Goal: Transaction & Acquisition: Book appointment/travel/reservation

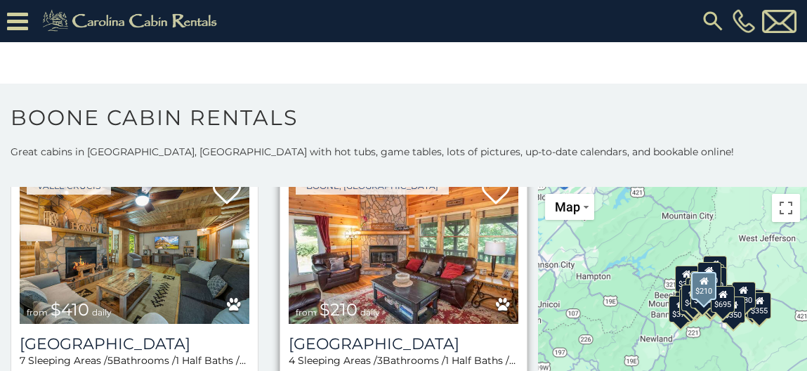
scroll to position [3785, 0]
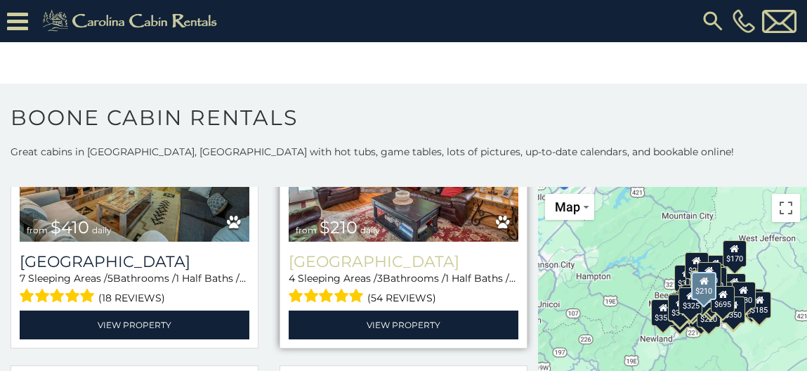
scroll to position [3827, 0]
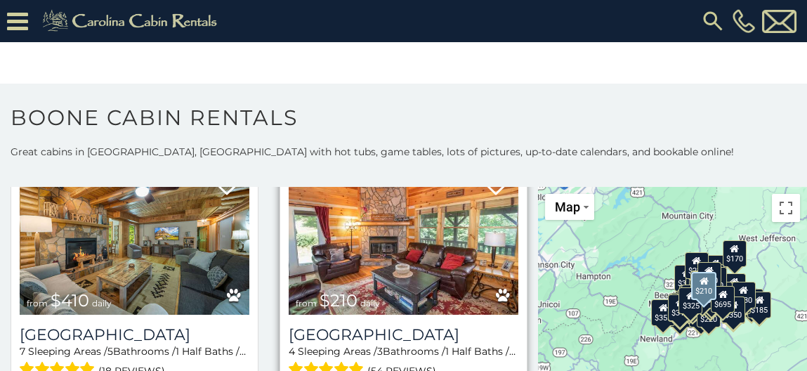
click at [393, 261] on img at bounding box center [404, 238] width 230 height 154
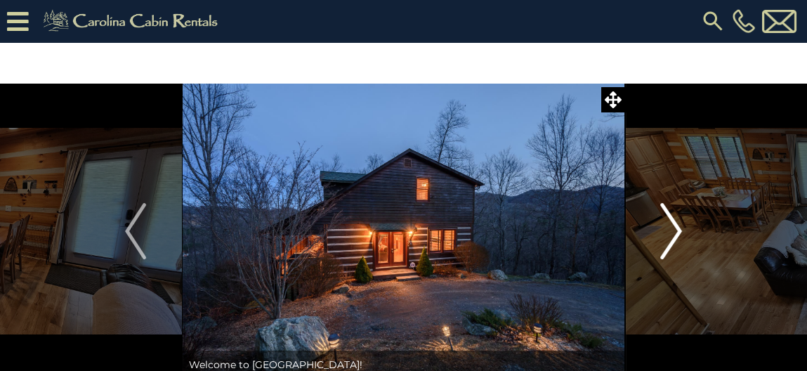
click at [677, 223] on img "Next" at bounding box center [671, 231] width 21 height 56
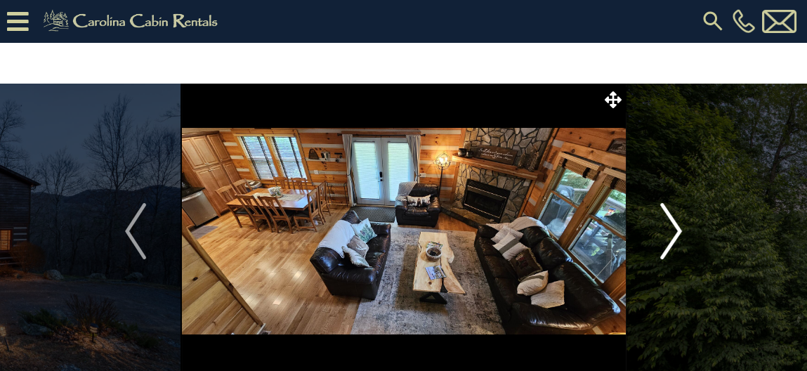
click at [677, 223] on img "Next" at bounding box center [671, 231] width 21 height 56
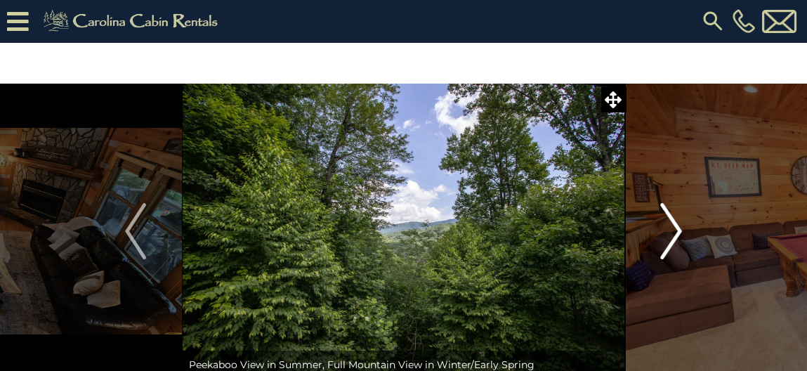
click at [677, 223] on img "Next" at bounding box center [671, 231] width 21 height 56
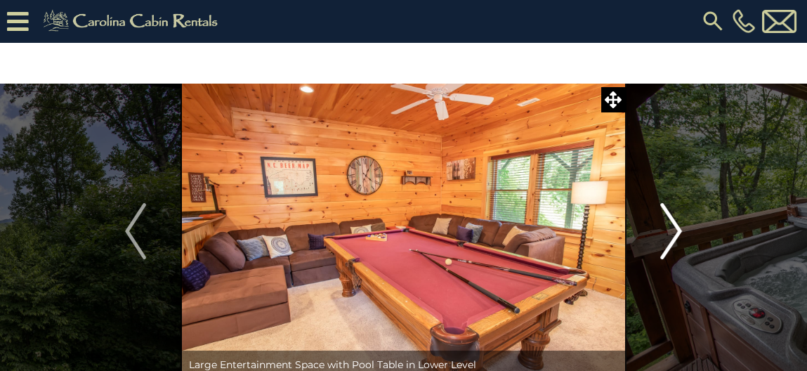
click at [679, 221] on img "Next" at bounding box center [671, 231] width 21 height 56
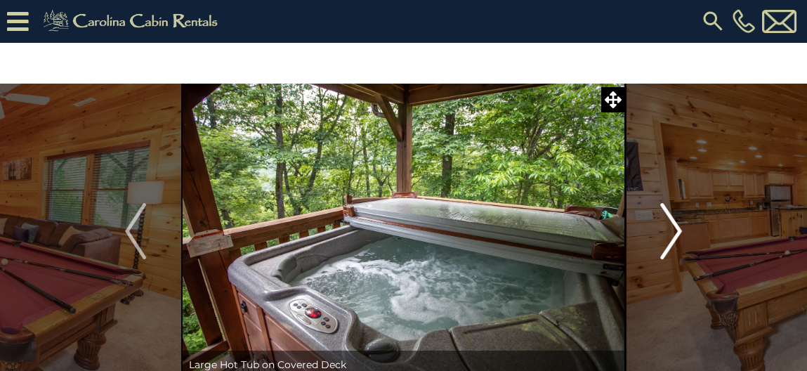
click at [679, 221] on img "Next" at bounding box center [671, 231] width 21 height 56
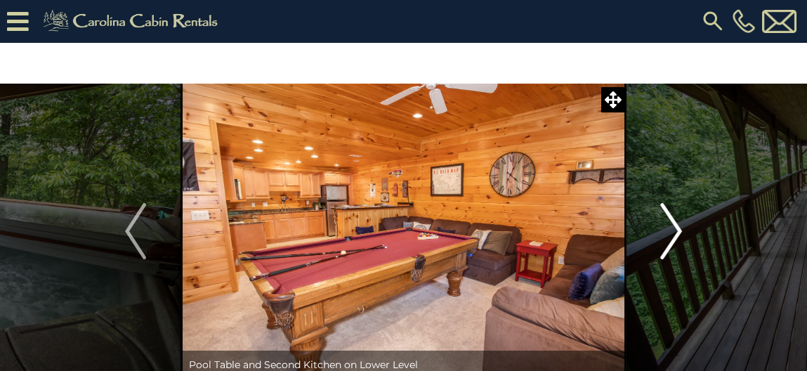
click at [679, 221] on img "Next" at bounding box center [671, 231] width 21 height 56
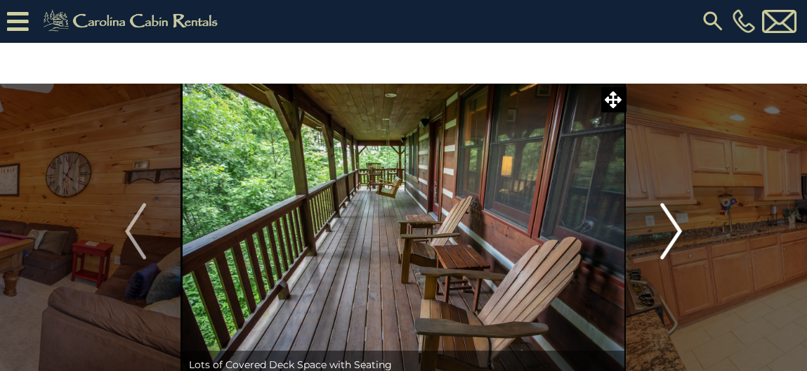
click at [678, 225] on img "Next" at bounding box center [671, 231] width 21 height 56
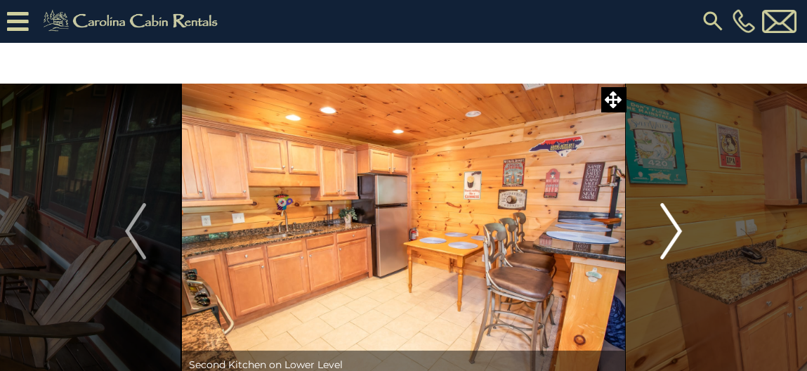
click at [678, 225] on img "Next" at bounding box center [671, 231] width 21 height 56
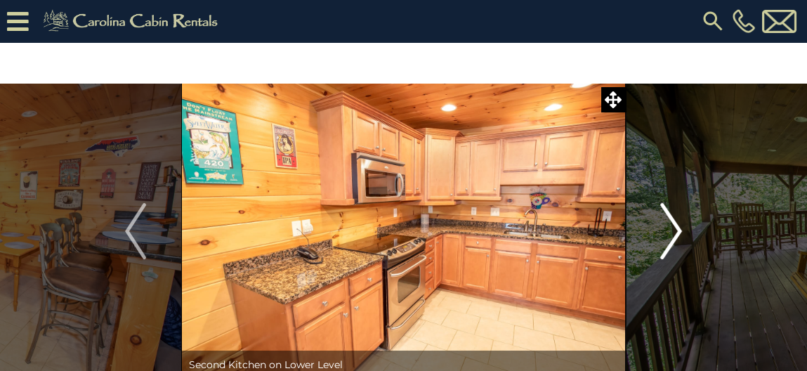
click at [678, 225] on img "Next" at bounding box center [671, 231] width 21 height 56
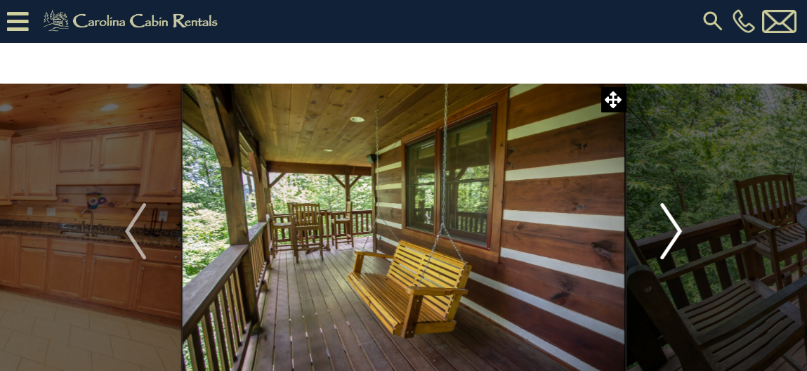
click at [676, 227] on img "Next" at bounding box center [671, 231] width 21 height 56
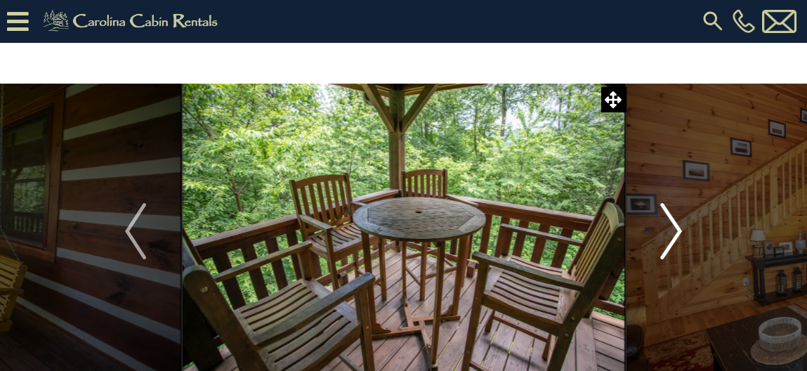
click at [676, 227] on img "Next" at bounding box center [671, 231] width 21 height 56
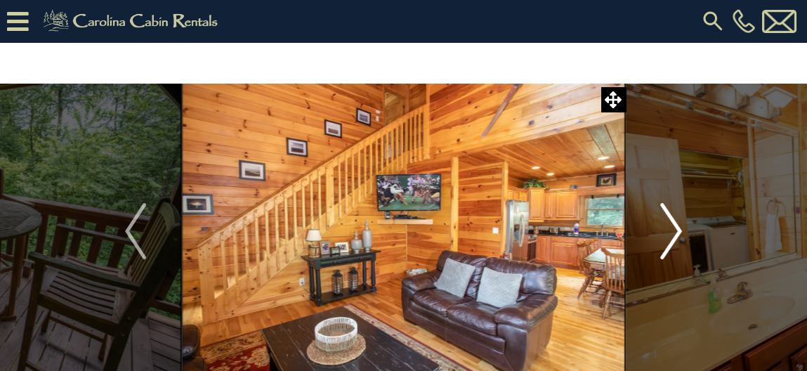
click at [676, 227] on img "Next" at bounding box center [671, 231] width 21 height 56
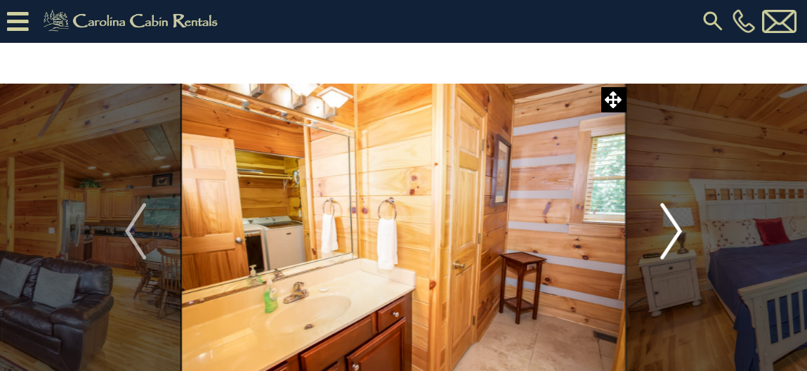
click at [677, 228] on img "Next" at bounding box center [671, 231] width 21 height 56
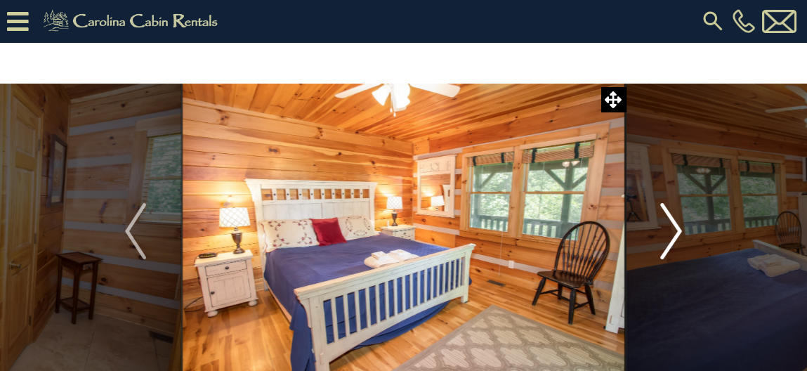
click at [676, 227] on img "Next" at bounding box center [671, 231] width 21 height 56
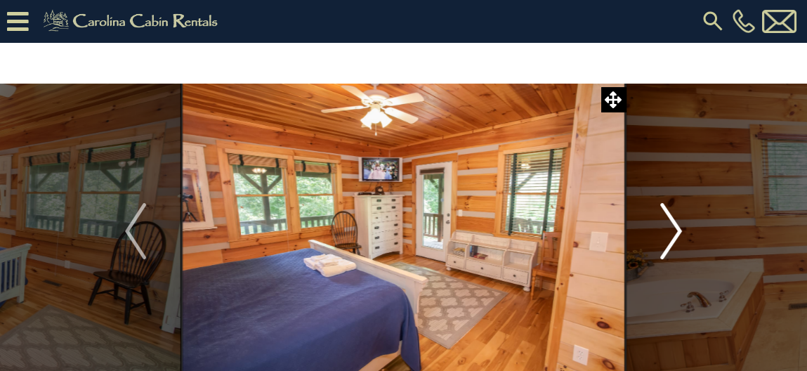
click at [677, 225] on img "Next" at bounding box center [671, 231] width 21 height 56
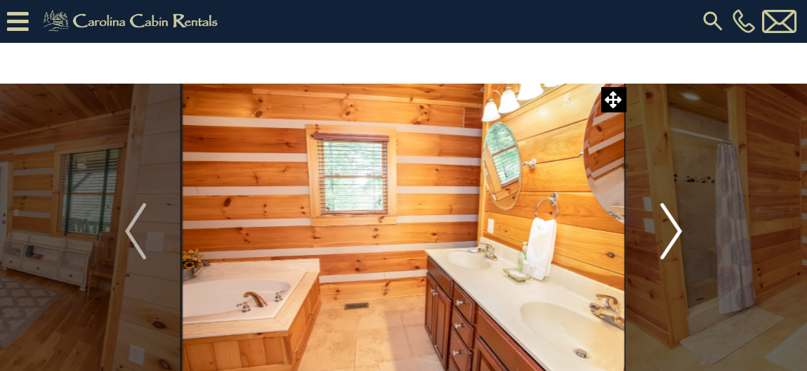
click at [677, 224] on img "Next" at bounding box center [671, 231] width 21 height 56
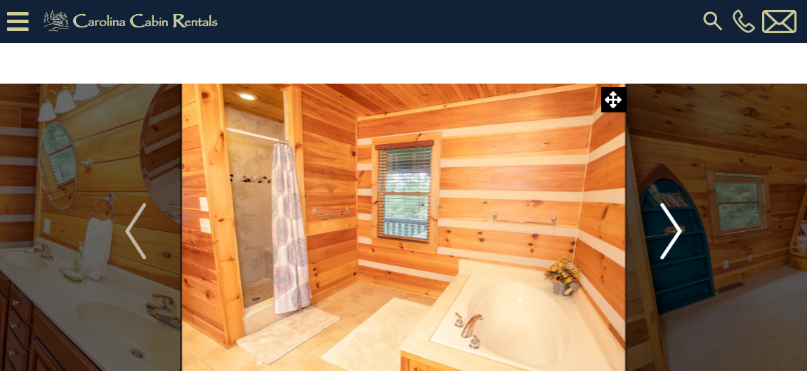
click at [677, 223] on img "Next" at bounding box center [671, 231] width 21 height 56
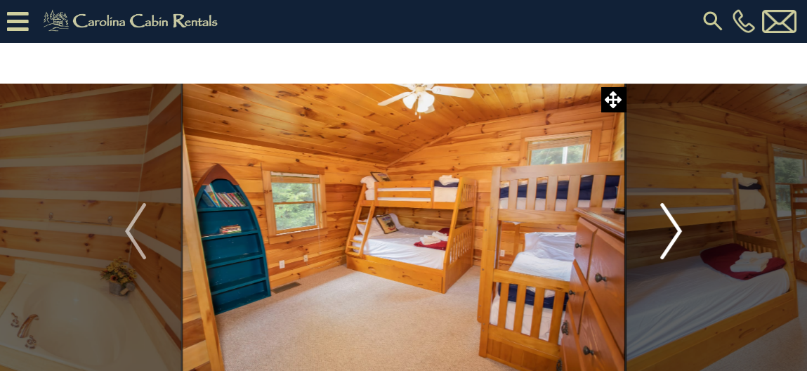
click at [671, 226] on img "Next" at bounding box center [671, 231] width 21 height 56
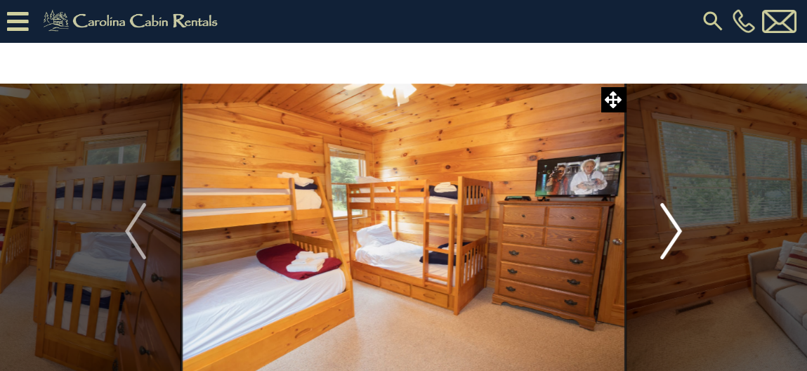
click at [671, 226] on img "Next" at bounding box center [671, 231] width 21 height 56
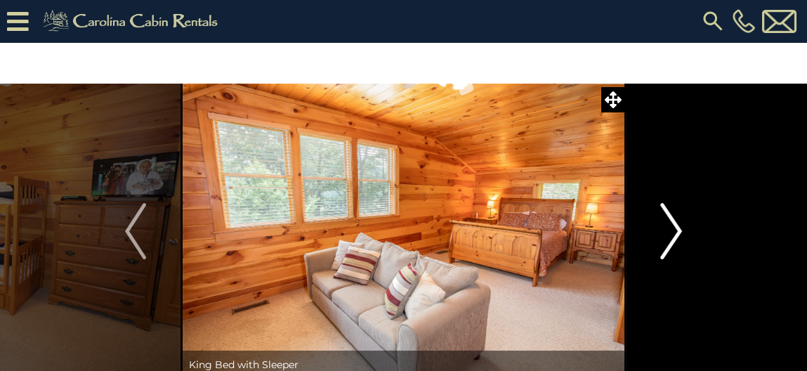
click at [671, 223] on img "Next" at bounding box center [671, 231] width 21 height 56
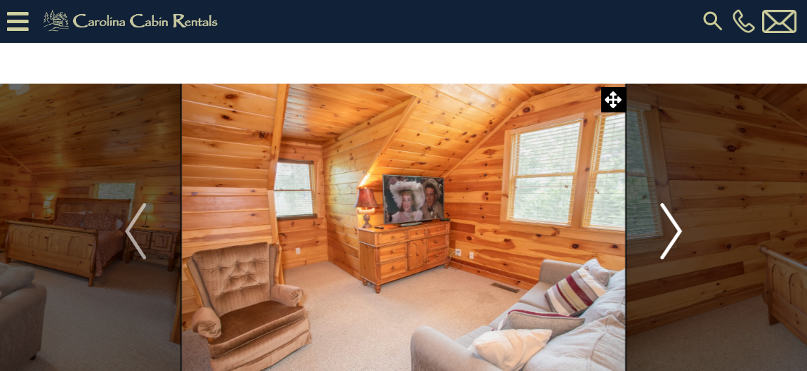
click at [671, 222] on img "Next" at bounding box center [671, 231] width 21 height 56
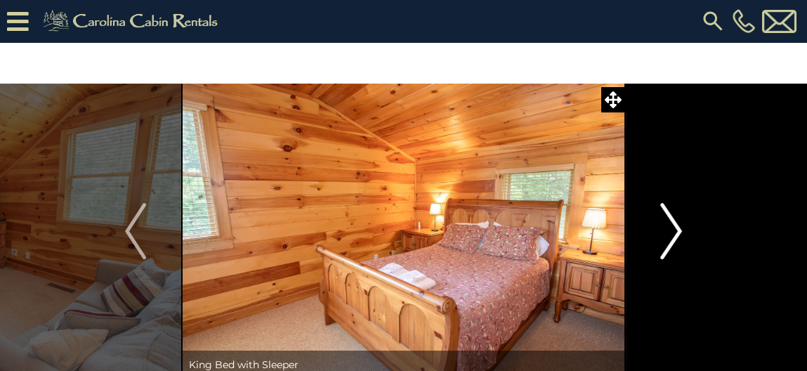
click at [671, 222] on img "Next" at bounding box center [671, 231] width 21 height 56
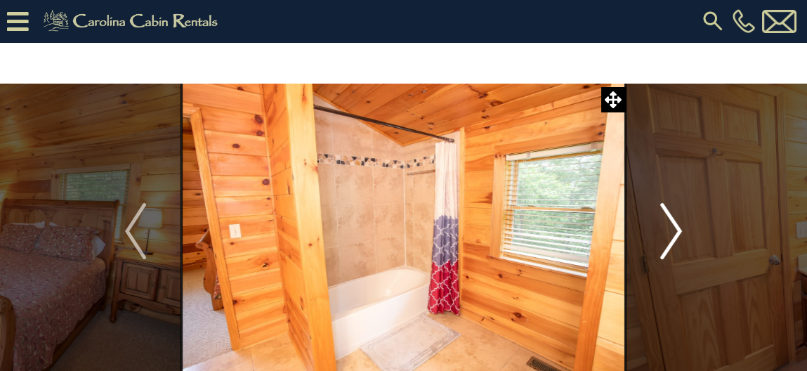
click at [671, 222] on img "Next" at bounding box center [671, 231] width 21 height 56
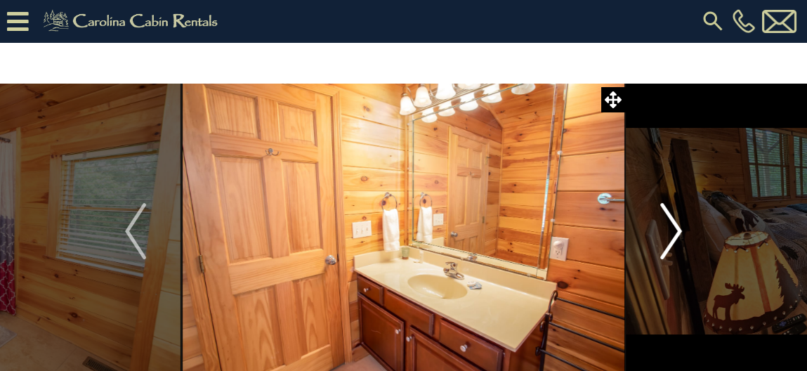
click at [671, 222] on img "Next" at bounding box center [671, 231] width 21 height 56
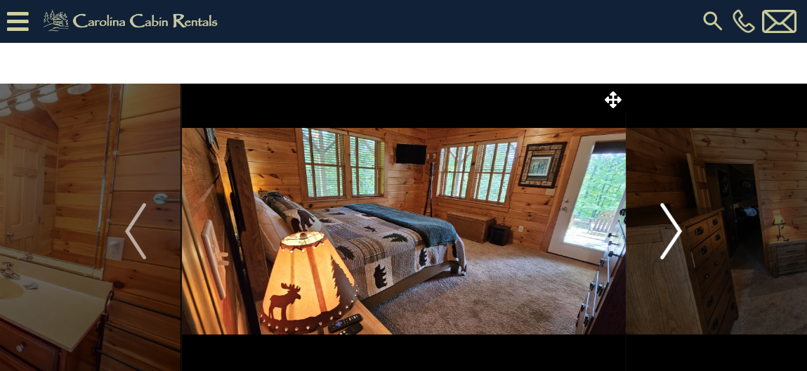
click at [671, 222] on img "Next" at bounding box center [671, 231] width 21 height 56
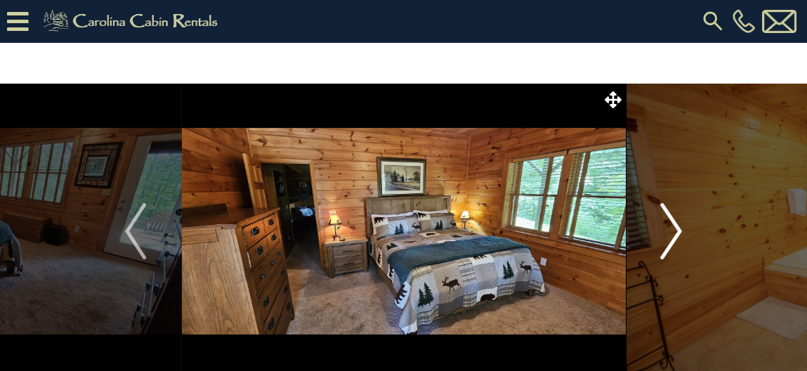
click at [672, 221] on img "Next" at bounding box center [671, 231] width 21 height 56
